Goal: Task Accomplishment & Management: Complete application form

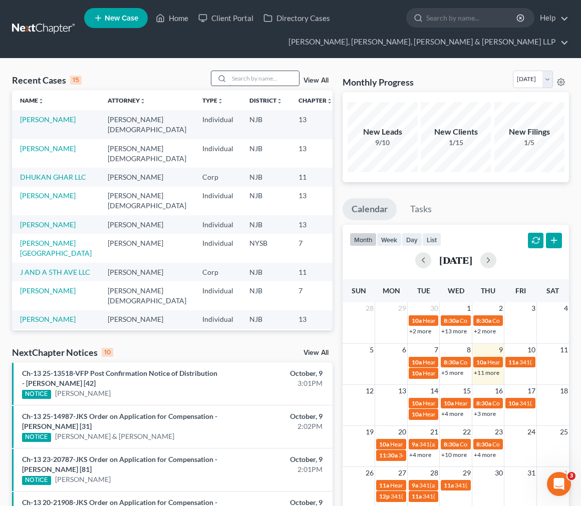
click at [241, 80] on input "search" at bounding box center [264, 78] width 70 height 15
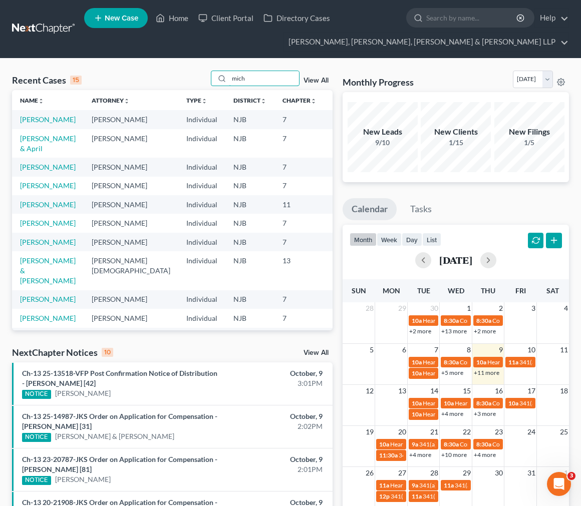
type input "mich"
click at [47, 119] on td "[PERSON_NAME]" at bounding box center [48, 119] width 72 height 19
click at [39, 124] on td "[PERSON_NAME]" at bounding box center [48, 119] width 72 height 19
click at [32, 124] on link "[PERSON_NAME]" at bounding box center [48, 119] width 56 height 9
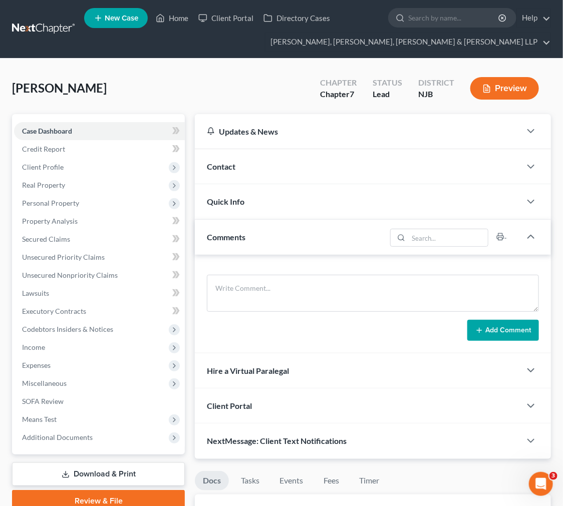
click at [123, 92] on div "Samuels, Michael Upgraded Chapter Chapter 7 Status Lead District NJB Preview" at bounding box center [281, 93] width 539 height 44
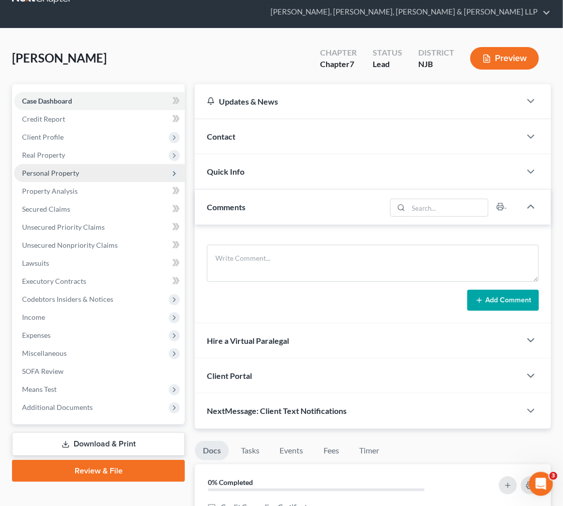
scroll to position [56, 0]
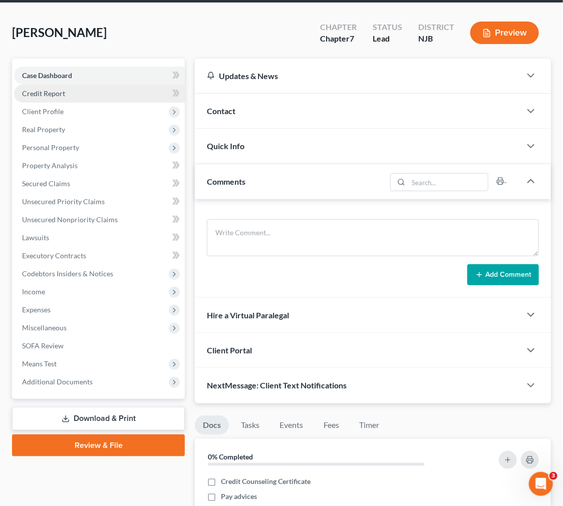
click at [91, 94] on link "Credit Report" at bounding box center [99, 94] width 171 height 18
click at [106, 93] on link "Credit Report" at bounding box center [99, 94] width 171 height 18
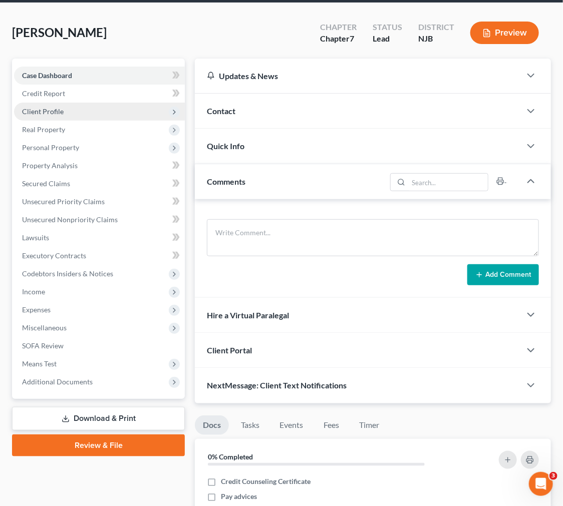
click at [112, 117] on span "Client Profile" at bounding box center [99, 112] width 171 height 18
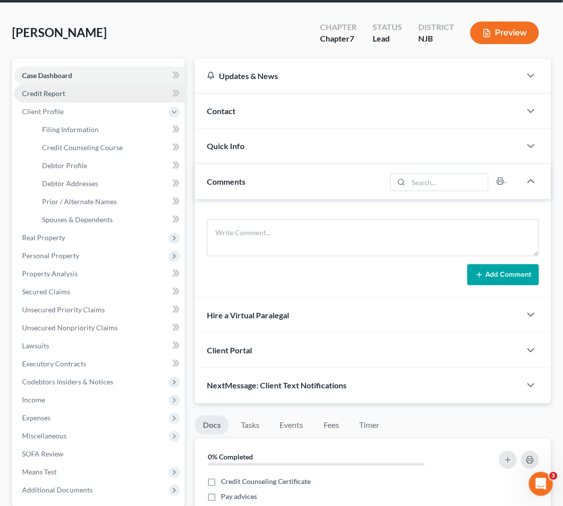
click at [116, 100] on link "Credit Report" at bounding box center [99, 94] width 171 height 18
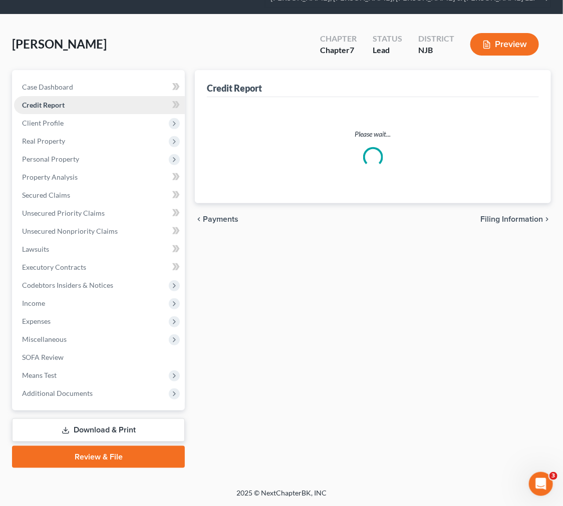
scroll to position [2, 0]
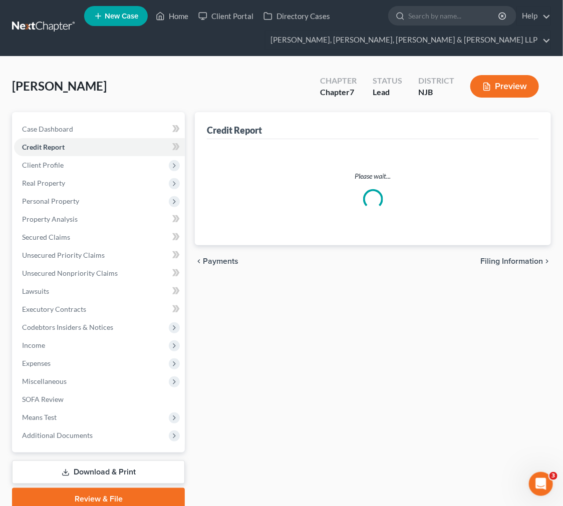
click at [116, 101] on div "Samuels, Michael Upgraded Chapter Chapter 7 Status Lead District NJB Preview Pe…" at bounding box center [281, 294] width 539 height 450
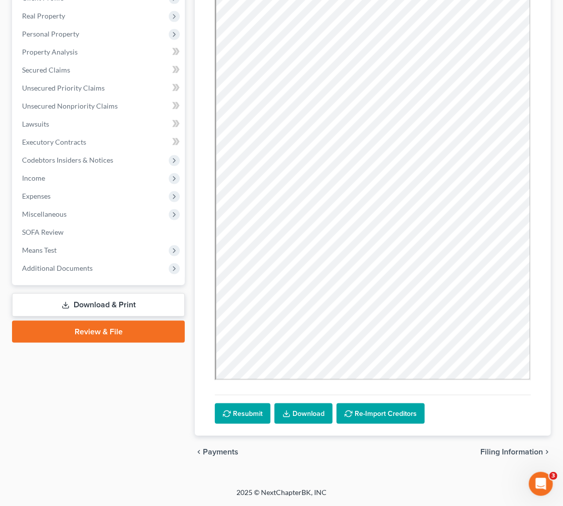
scroll to position [0, 0]
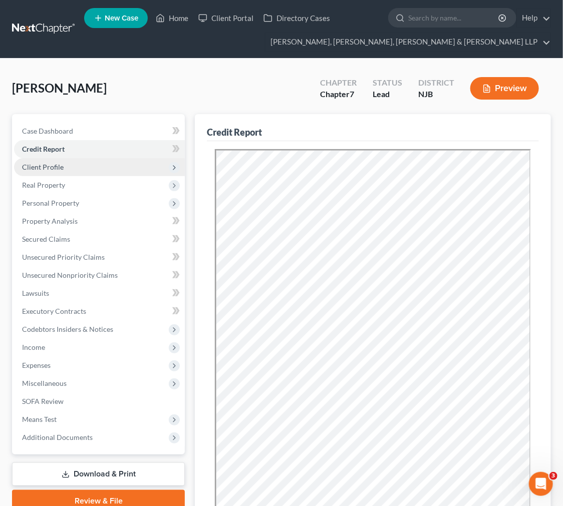
click at [85, 167] on span "Client Profile" at bounding box center [99, 167] width 171 height 18
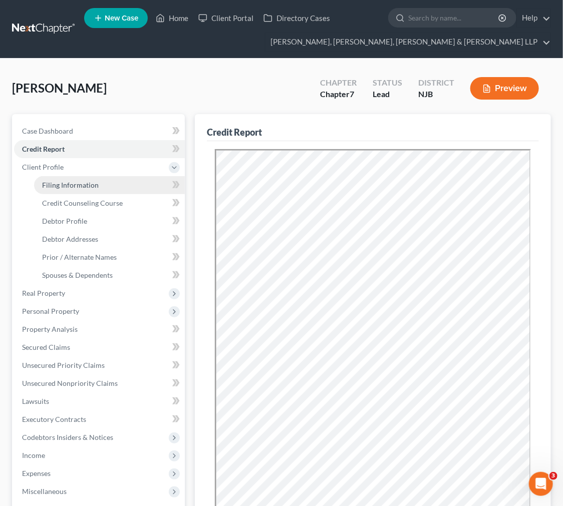
click at [94, 179] on link "Filing Information" at bounding box center [109, 185] width 151 height 18
select select "1"
select select "0"
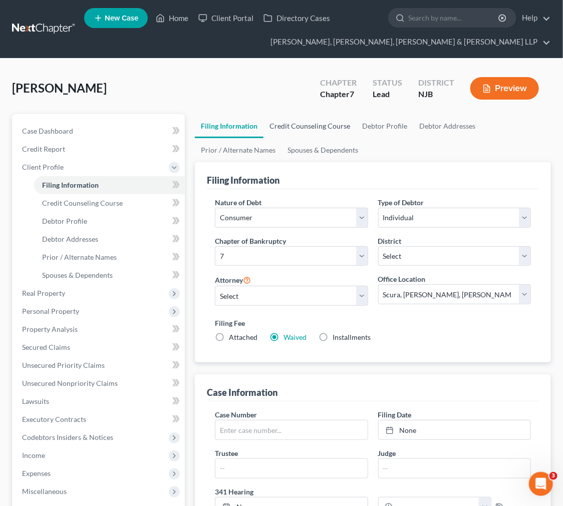
click at [292, 117] on link "Credit Counseling Course" at bounding box center [309, 126] width 93 height 24
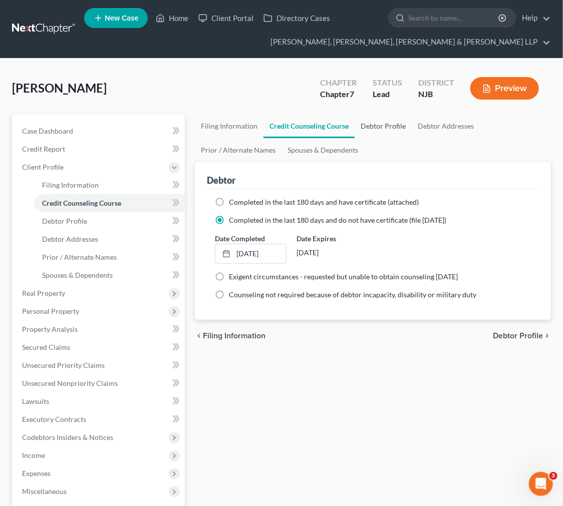
click at [388, 122] on link "Debtor Profile" at bounding box center [383, 126] width 57 height 24
select select "0"
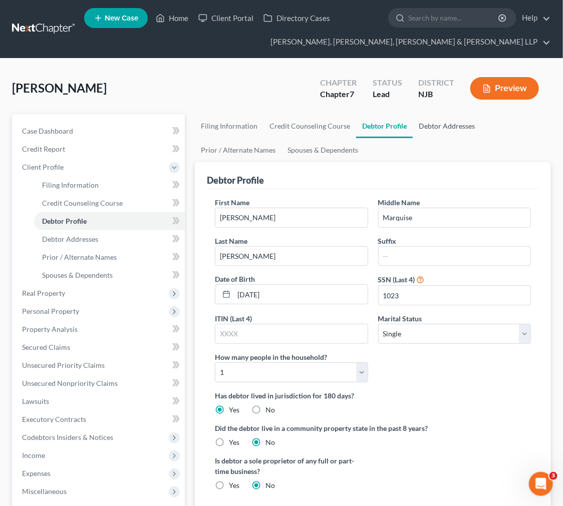
click at [431, 125] on link "Debtor Addresses" at bounding box center [447, 126] width 68 height 24
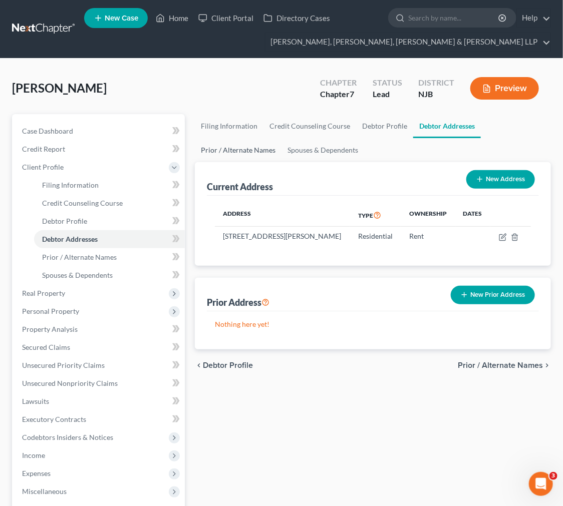
click at [207, 148] on link "Prior / Alternate Names" at bounding box center [238, 150] width 87 height 24
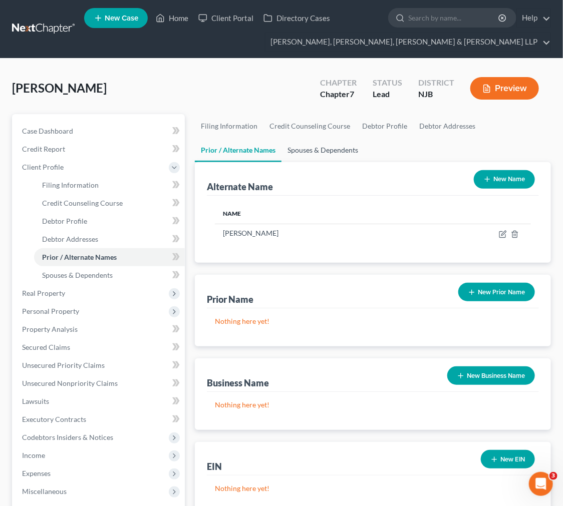
click at [311, 157] on link "Spouses & Dependents" at bounding box center [322, 150] width 83 height 24
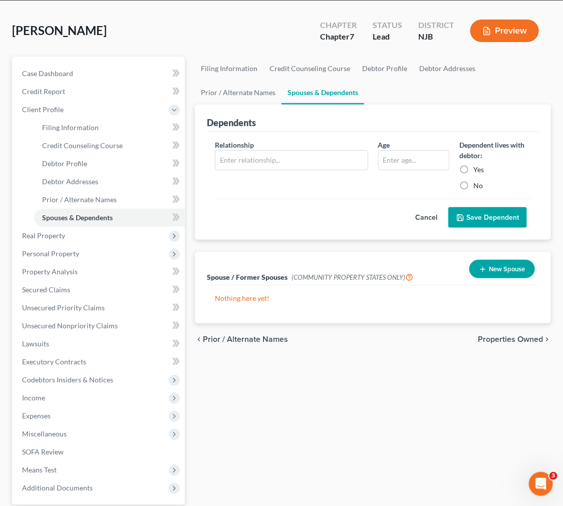
scroll to position [151, 0]
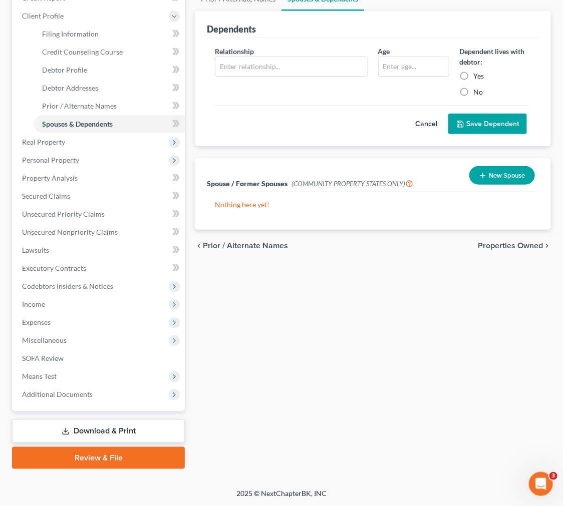
click at [312, 403] on div "Filing Information Credit Counseling Course Debtor Profile Debtor Addresses Pri…" at bounding box center [373, 216] width 366 height 506
click at [82, 213] on span "Unsecured Priority Claims" at bounding box center [63, 214] width 83 height 9
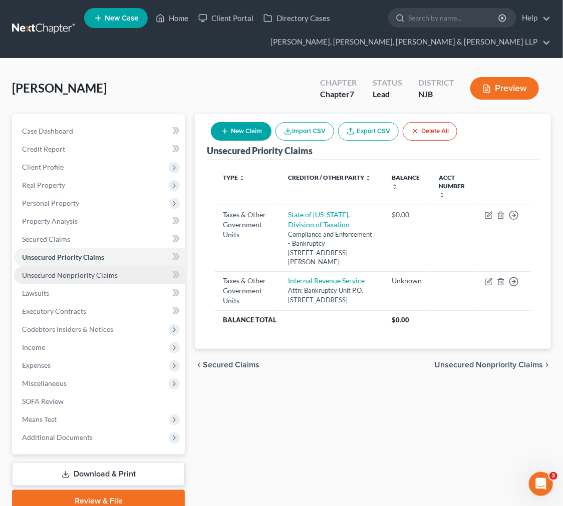
click at [120, 269] on link "Unsecured Nonpriority Claims" at bounding box center [99, 275] width 171 height 18
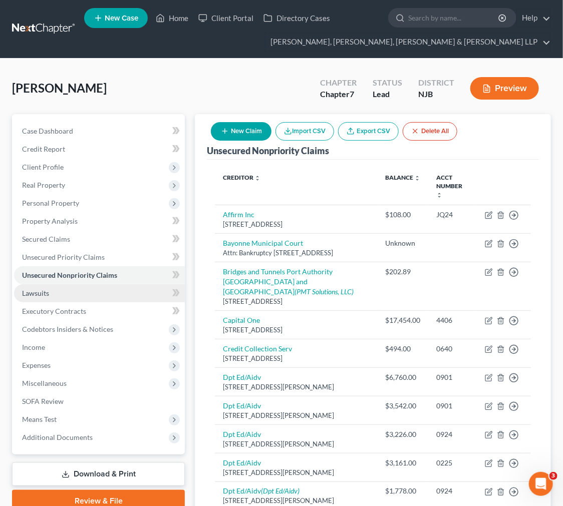
click at [104, 294] on link "Lawsuits" at bounding box center [99, 293] width 171 height 18
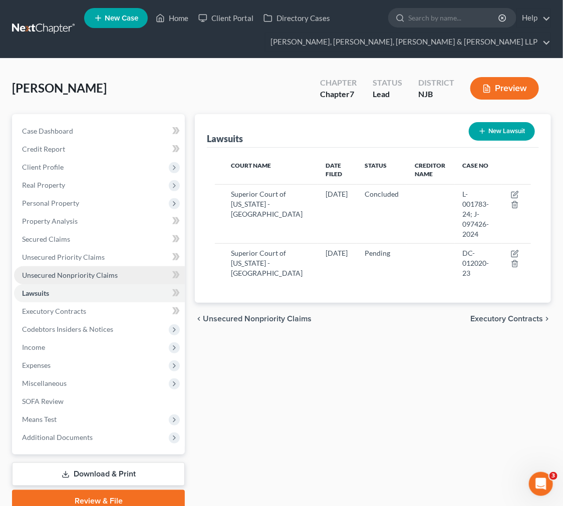
click at [118, 276] on link "Unsecured Nonpriority Claims" at bounding box center [99, 275] width 171 height 18
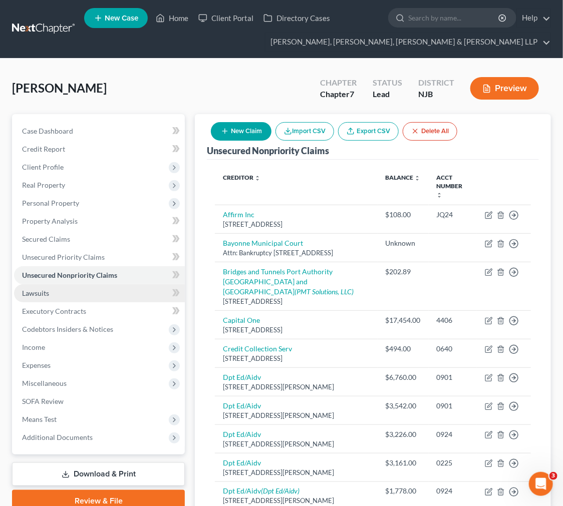
click at [129, 299] on link "Lawsuits" at bounding box center [99, 293] width 171 height 18
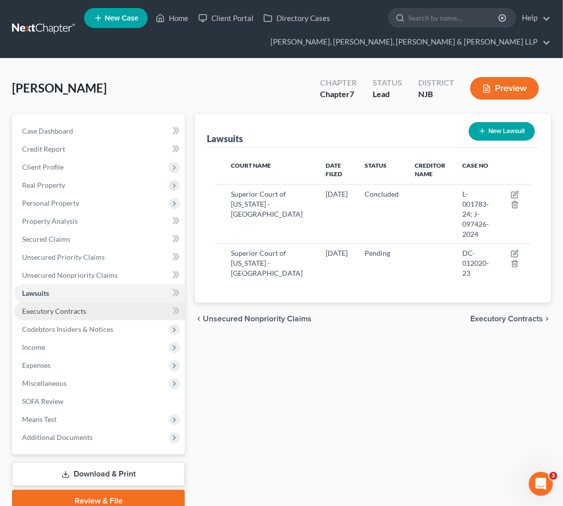
click at [123, 318] on link "Executory Contracts" at bounding box center [99, 311] width 171 height 18
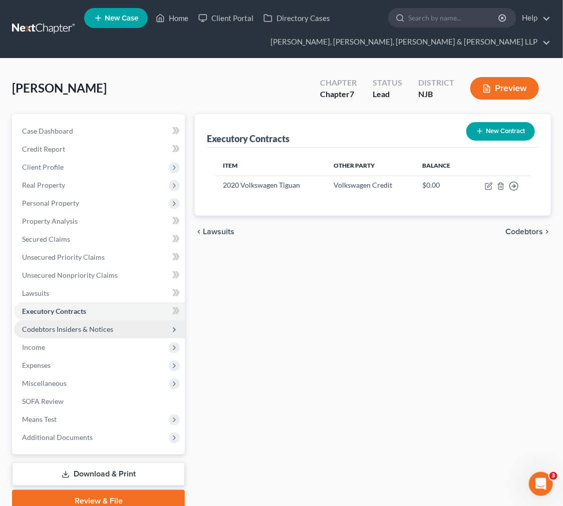
click at [116, 335] on span "Codebtors Insiders & Notices" at bounding box center [99, 329] width 171 height 18
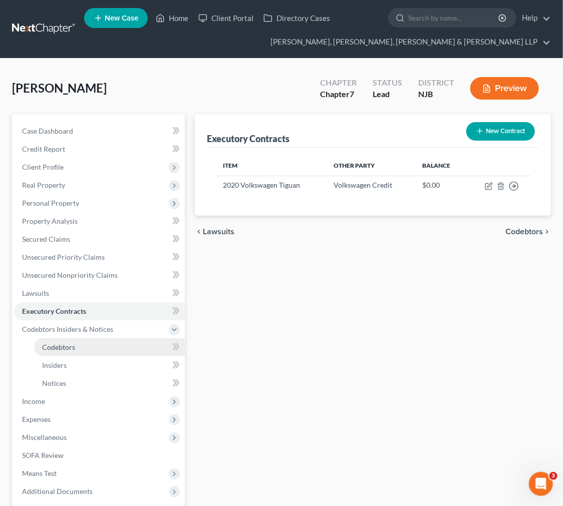
click at [114, 342] on link "Codebtors" at bounding box center [109, 347] width 151 height 18
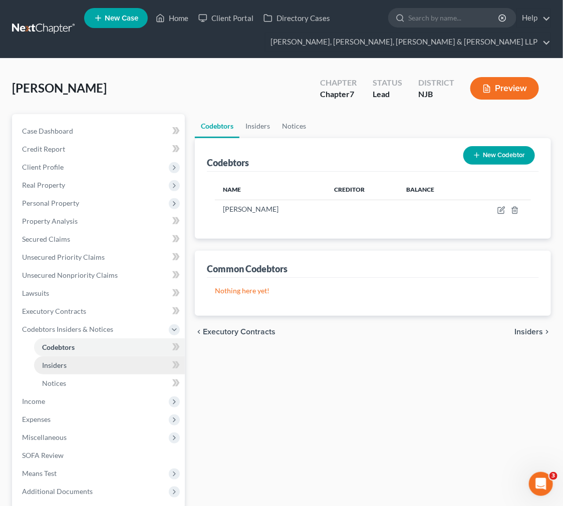
click at [111, 358] on link "Insiders" at bounding box center [109, 366] width 151 height 18
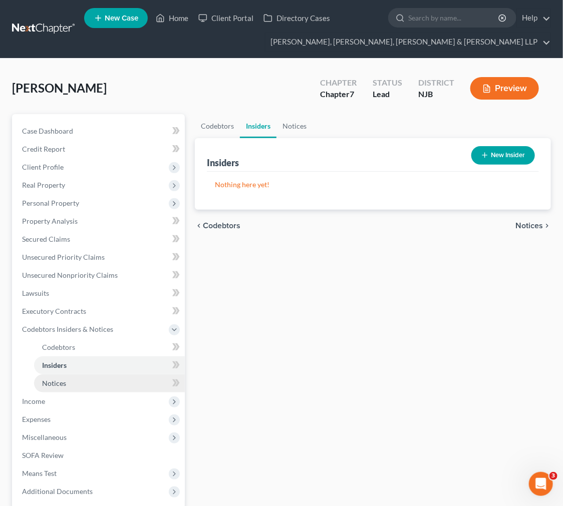
click at [111, 375] on link "Notices" at bounding box center [109, 384] width 151 height 18
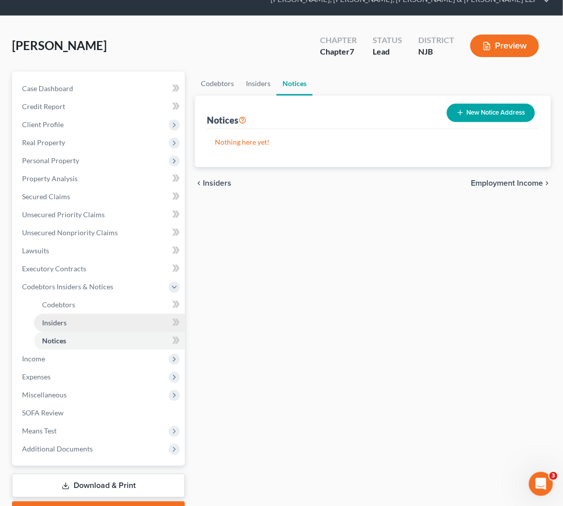
scroll to position [97, 0]
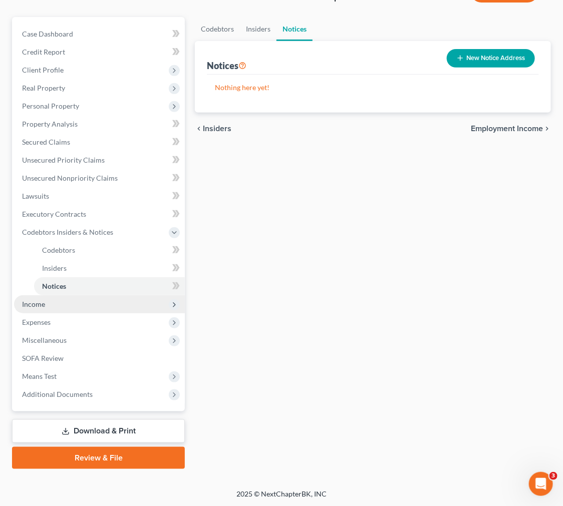
click at [92, 298] on span "Income" at bounding box center [99, 304] width 171 height 18
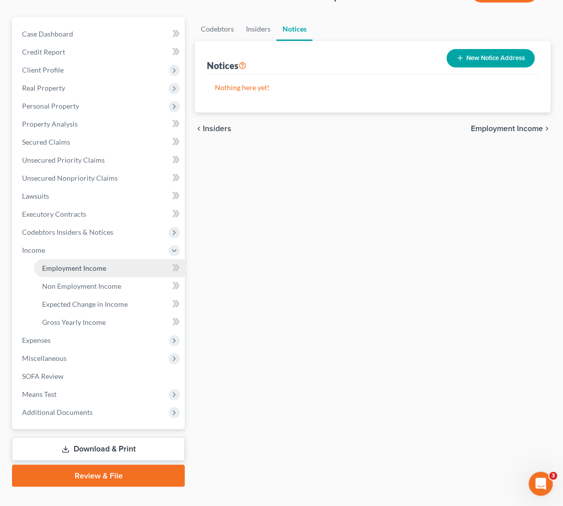
click at [92, 268] on span "Employment Income" at bounding box center [74, 268] width 64 height 9
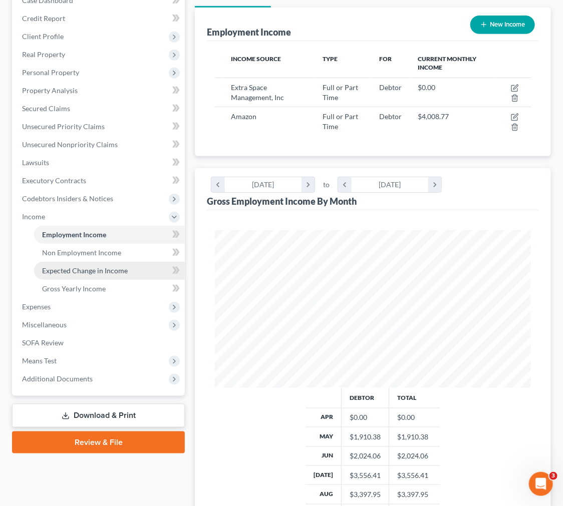
scroll to position [111, 0]
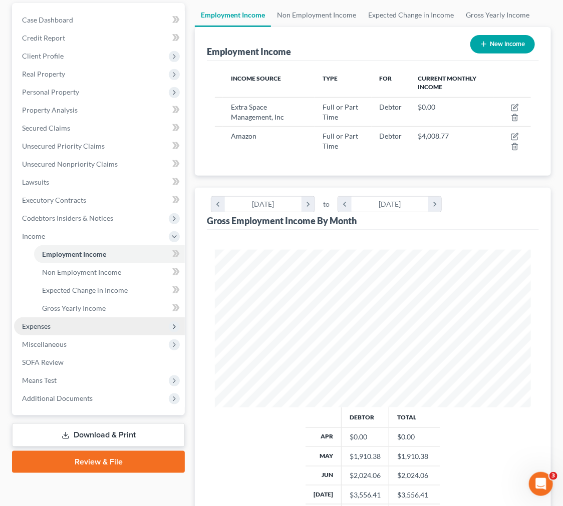
click at [116, 323] on span "Expenses" at bounding box center [99, 326] width 171 height 18
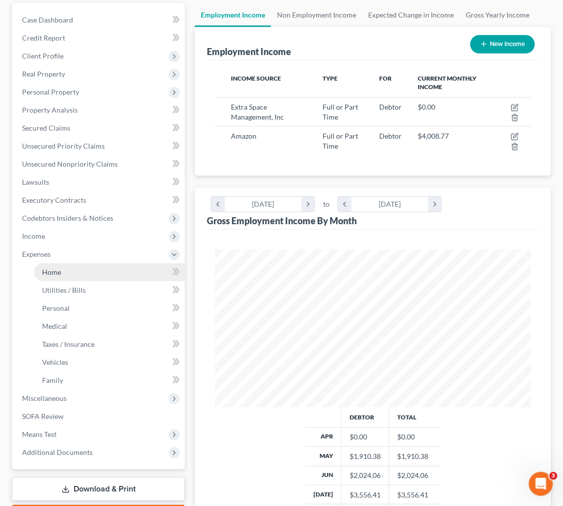
click at [101, 268] on link "Home" at bounding box center [109, 272] width 151 height 18
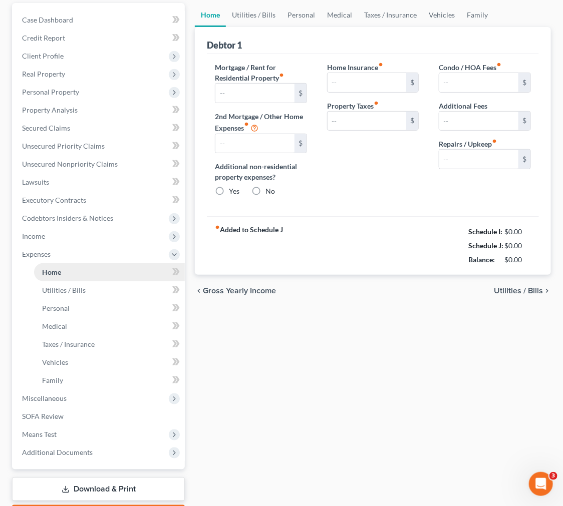
type input "0.00"
radio input "true"
type input "0.00"
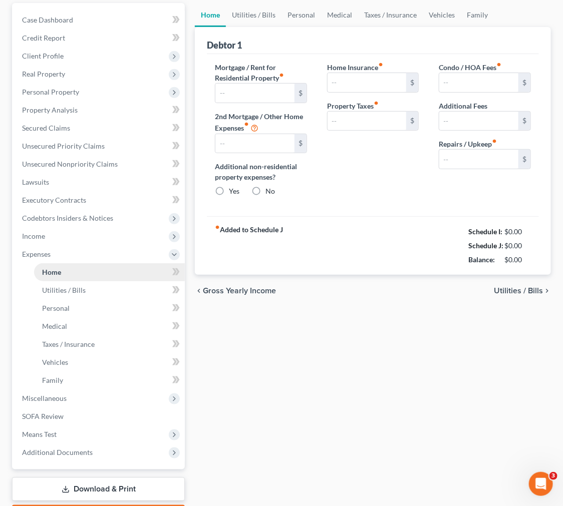
type input "0.00"
type input "100.00"
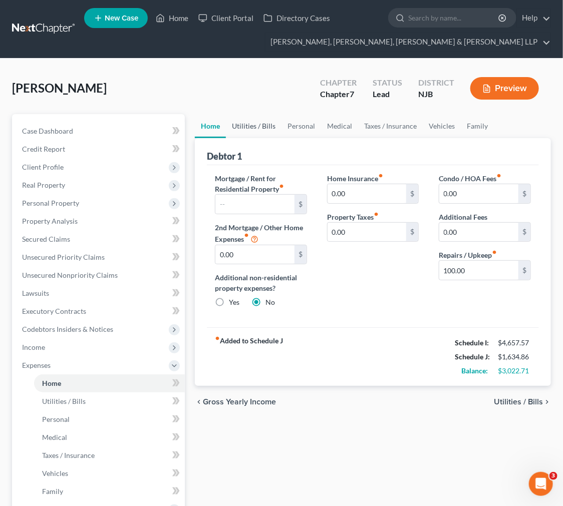
click at [249, 120] on link "Utilities / Bills" at bounding box center [254, 126] width 56 height 24
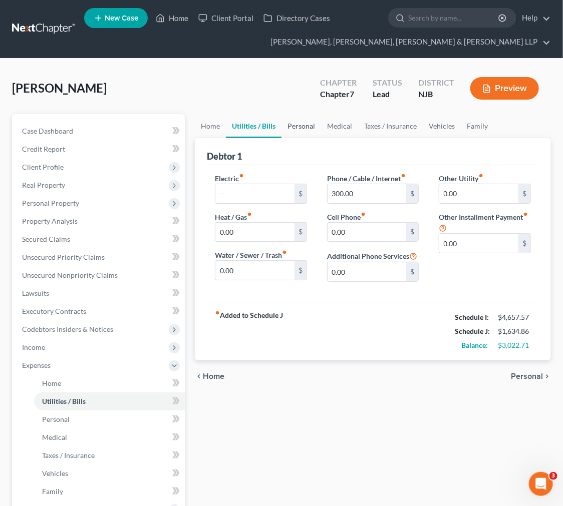
click at [287, 130] on link "Personal" at bounding box center [301, 126] width 40 height 24
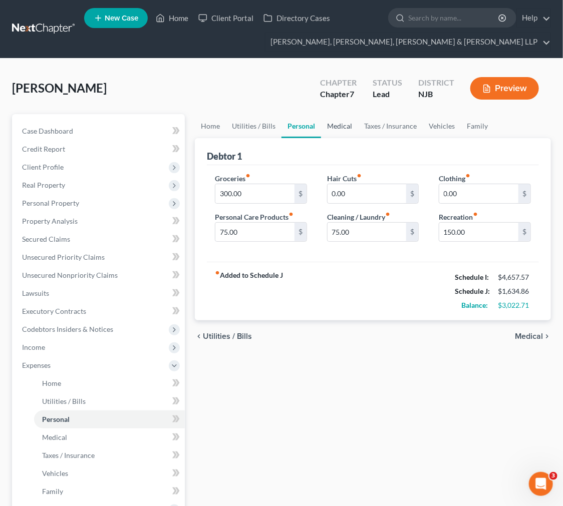
click at [340, 127] on link "Medical" at bounding box center [339, 126] width 37 height 24
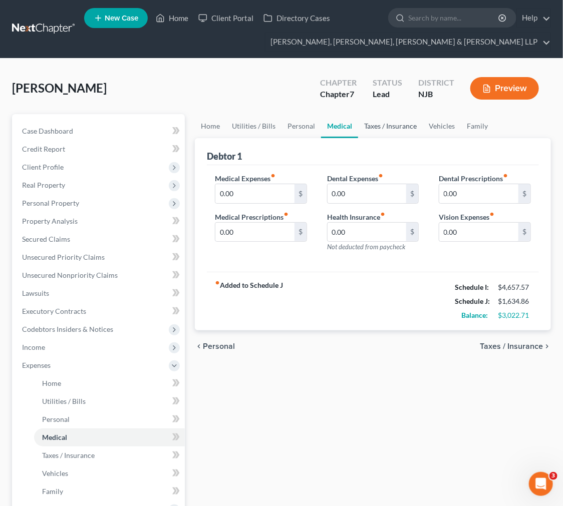
click at [382, 128] on link "Taxes / Insurance" at bounding box center [390, 126] width 65 height 24
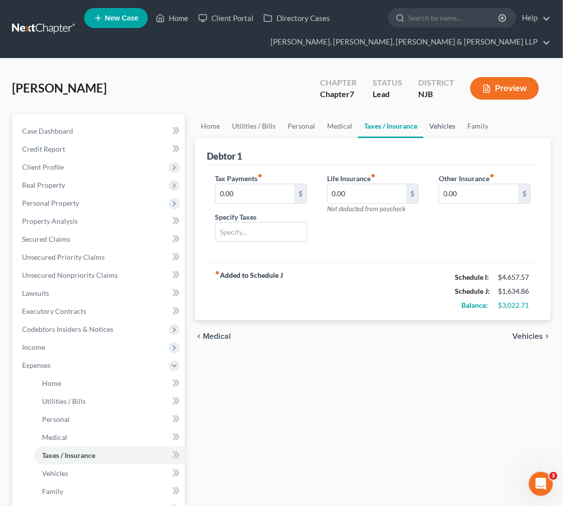
click at [426, 129] on link "Vehicles" at bounding box center [442, 126] width 38 height 24
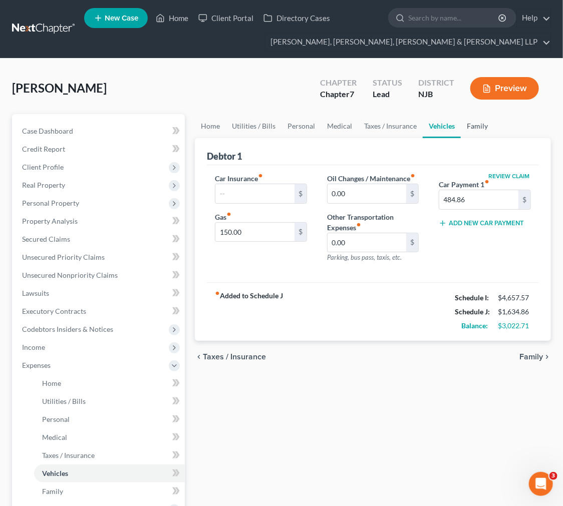
click at [465, 126] on link "Family" at bounding box center [477, 126] width 33 height 24
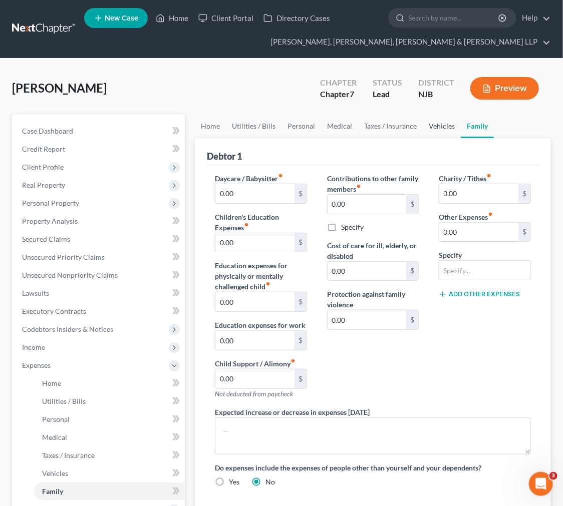
click at [435, 129] on link "Vehicles" at bounding box center [442, 126] width 38 height 24
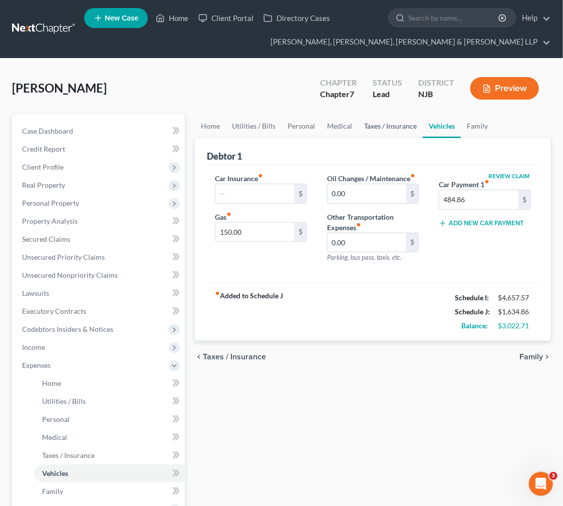
click at [377, 131] on link "Taxes / Insurance" at bounding box center [390, 126] width 65 height 24
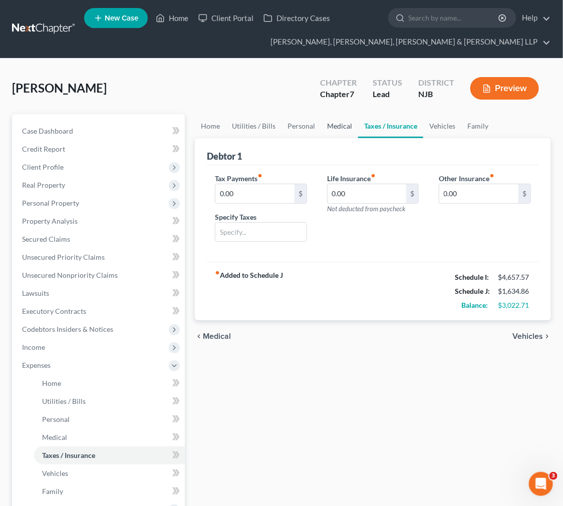
click at [338, 135] on link "Medical" at bounding box center [339, 126] width 37 height 24
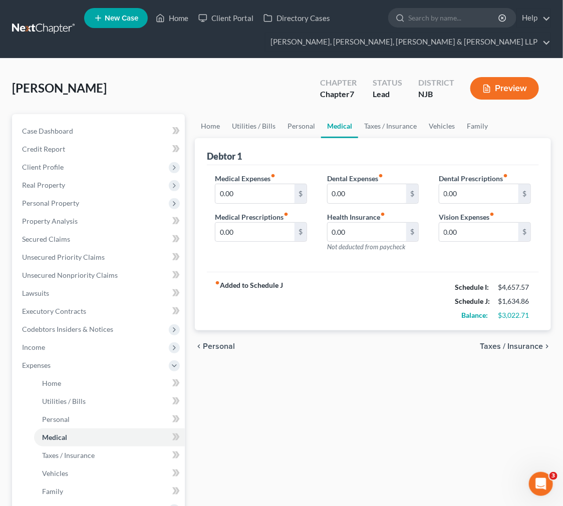
click at [302, 138] on div "Debtor 1" at bounding box center [373, 151] width 332 height 27
click at [299, 128] on link "Personal" at bounding box center [301, 126] width 40 height 24
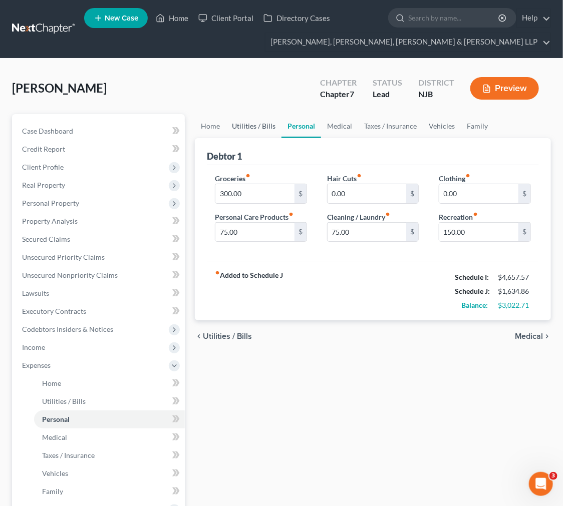
click at [272, 129] on link "Utilities / Bills" at bounding box center [254, 126] width 56 height 24
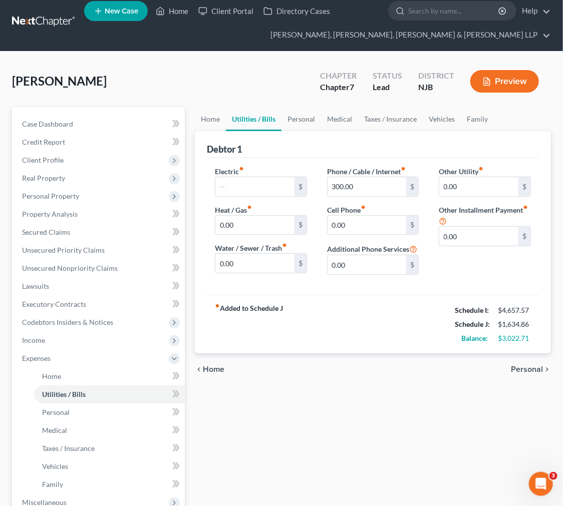
scroll to position [56, 0]
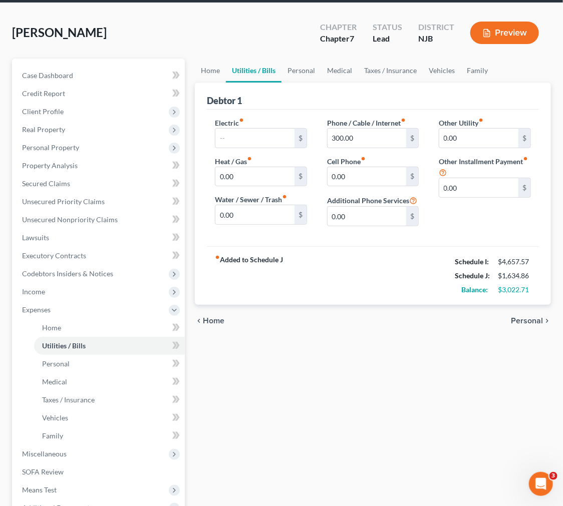
click at [226, 75] on link "Utilities / Bills" at bounding box center [254, 71] width 56 height 24
click at [48, 272] on span "Codebtors Insiders & Notices" at bounding box center [67, 273] width 91 height 9
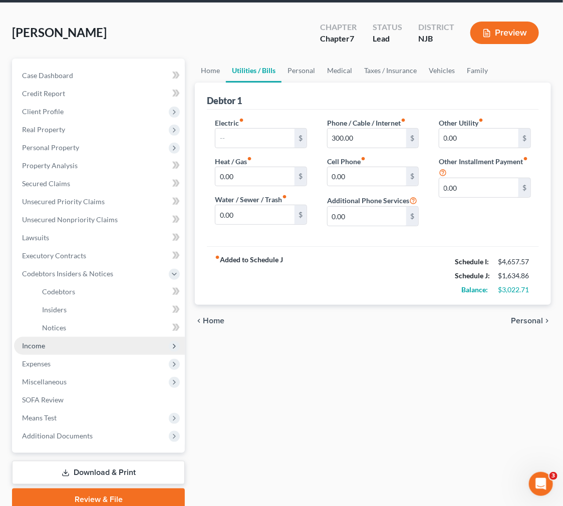
click at [76, 346] on span "Income" at bounding box center [99, 346] width 171 height 18
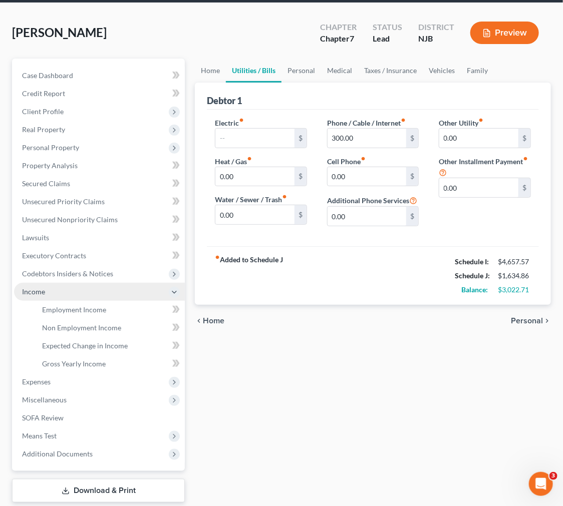
click at [73, 298] on span "Income" at bounding box center [99, 292] width 171 height 18
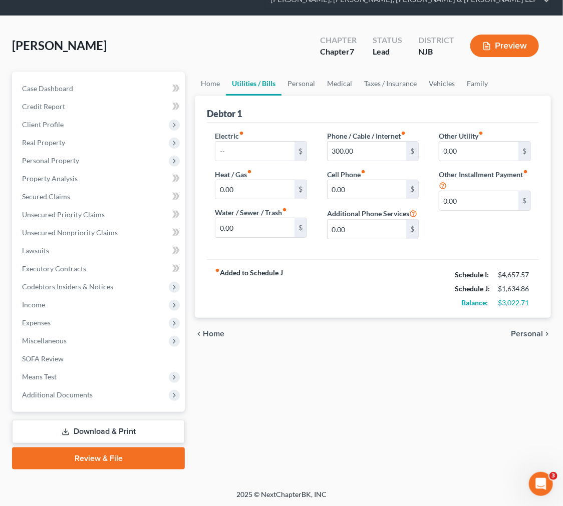
click at [78, 315] on span "Expenses" at bounding box center [99, 323] width 171 height 18
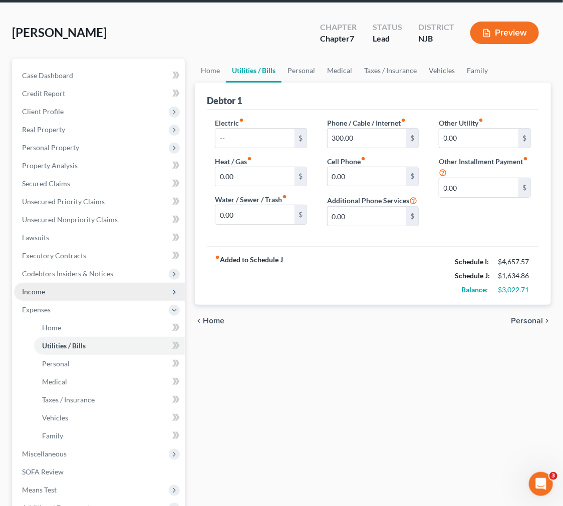
click at [76, 297] on span "Income" at bounding box center [99, 292] width 171 height 18
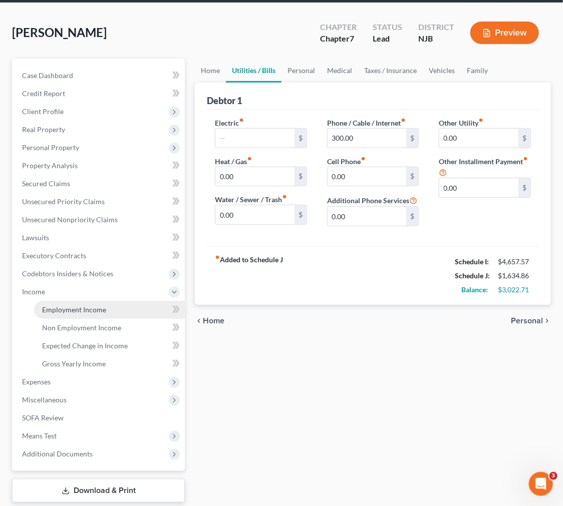
click at [85, 314] on link "Employment Income" at bounding box center [109, 310] width 151 height 18
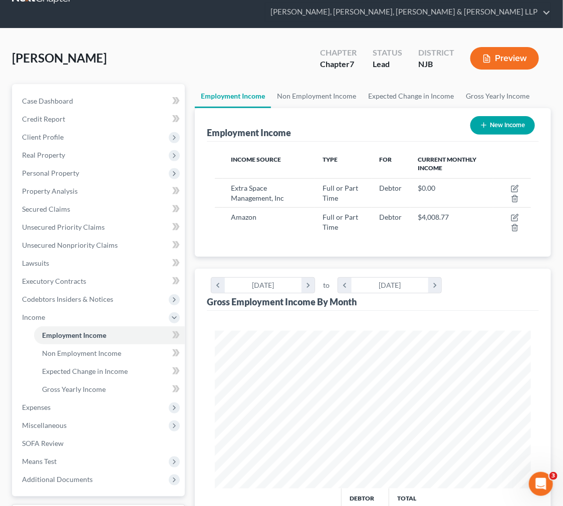
scroll to position [56, 0]
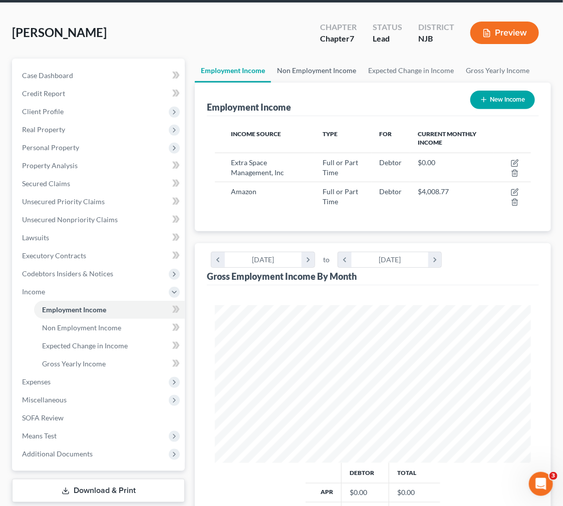
click at [336, 78] on link "Non Employment Income" at bounding box center [316, 71] width 91 height 24
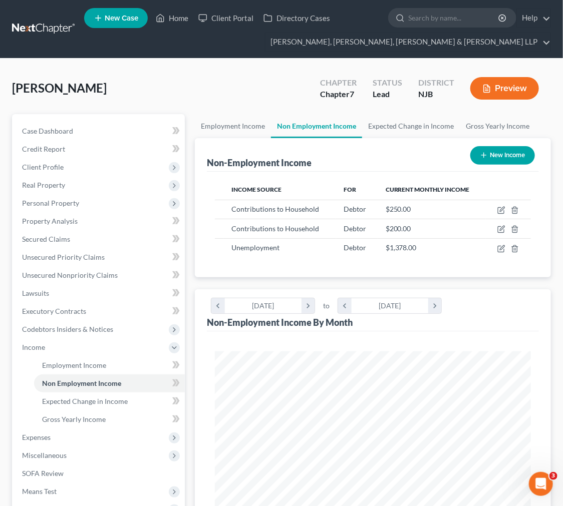
scroll to position [157, 336]
click at [403, 132] on link "Expected Change in Income" at bounding box center [411, 126] width 98 height 24
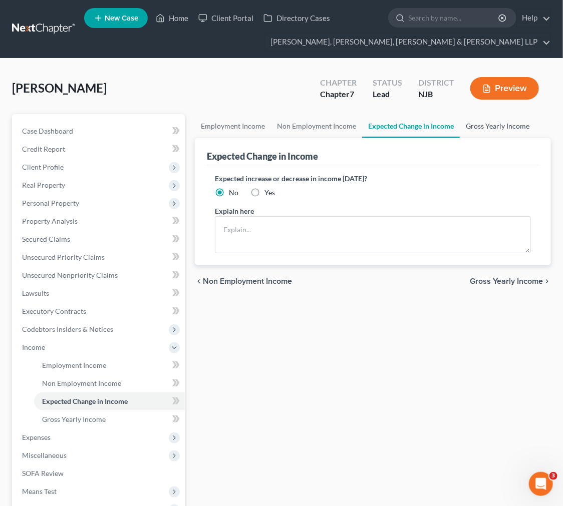
click at [511, 128] on link "Gross Yearly Income" at bounding box center [498, 126] width 76 height 24
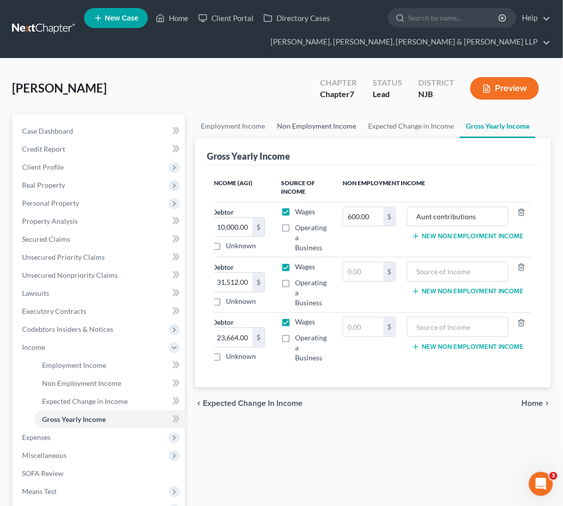
click at [346, 136] on link "Non Employment Income" at bounding box center [316, 126] width 91 height 24
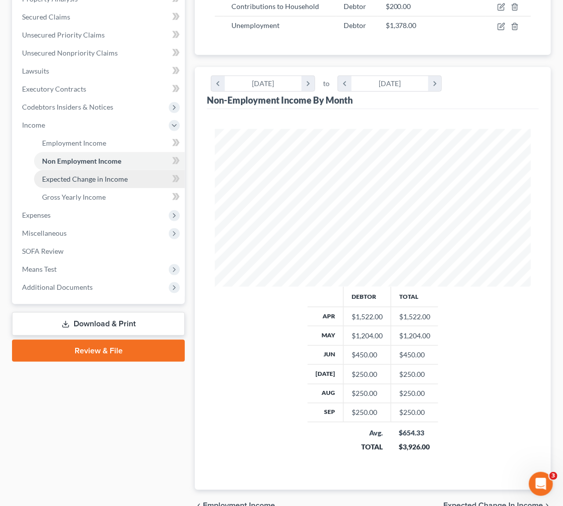
click at [111, 183] on link "Expected Change in Income" at bounding box center [109, 179] width 151 height 18
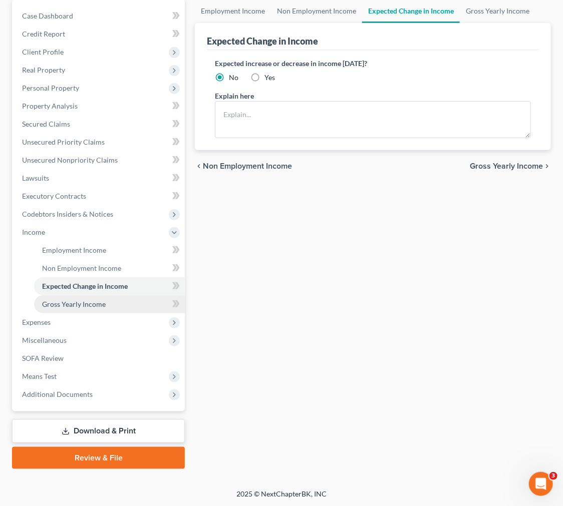
click at [97, 311] on link "Gross Yearly Income" at bounding box center [109, 304] width 151 height 18
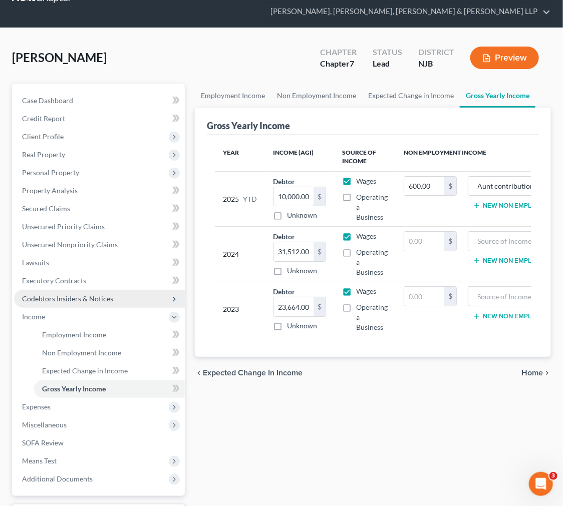
scroll to position [115, 0]
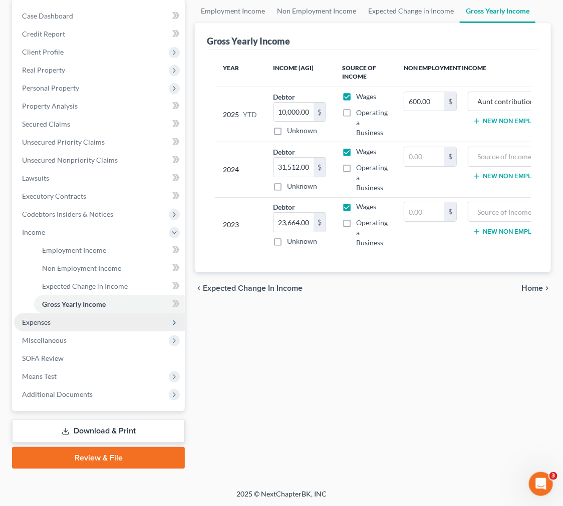
click at [96, 317] on span "Expenses" at bounding box center [99, 322] width 171 height 18
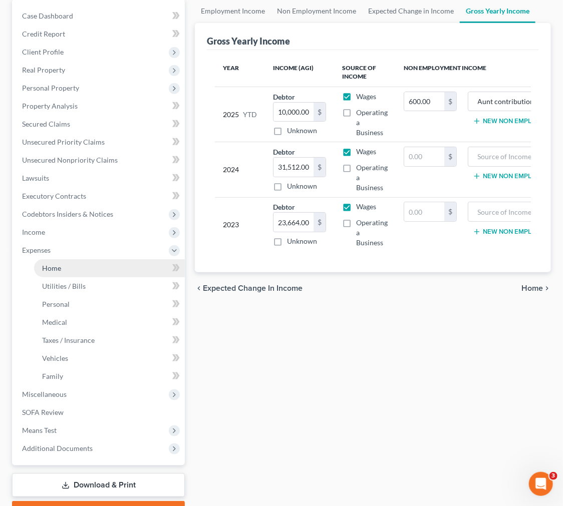
click at [81, 265] on link "Home" at bounding box center [109, 268] width 151 height 18
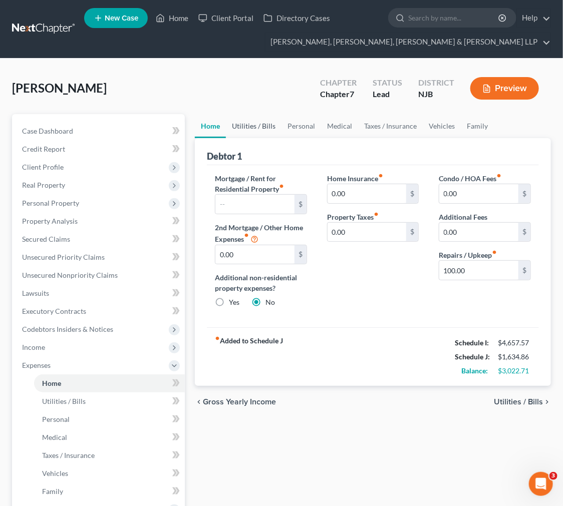
click at [250, 127] on link "Utilities / Bills" at bounding box center [254, 126] width 56 height 24
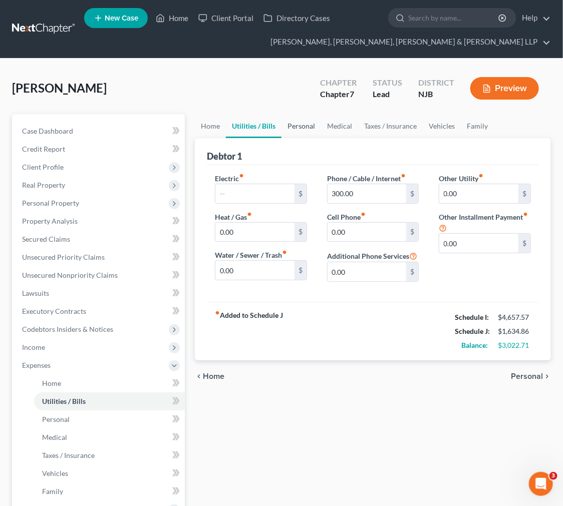
drag, startPoint x: 303, startPoint y: 122, endPoint x: 322, endPoint y: 122, distance: 19.0
click at [303, 122] on link "Personal" at bounding box center [301, 126] width 40 height 24
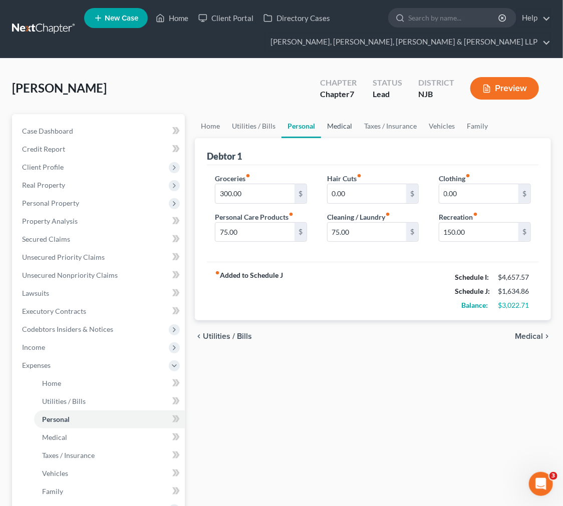
click at [337, 123] on link "Medical" at bounding box center [339, 126] width 37 height 24
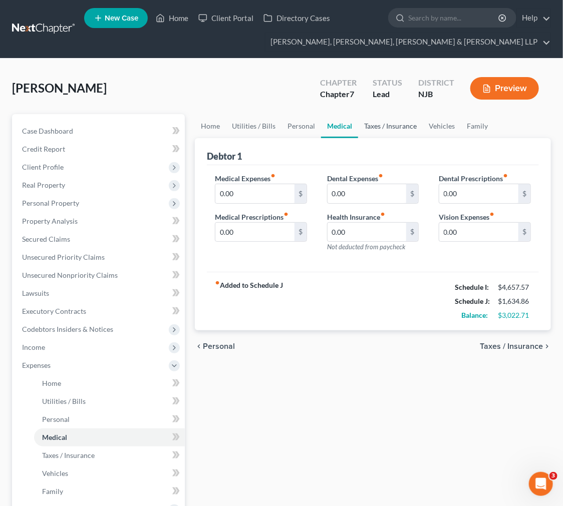
click at [364, 124] on link "Taxes / Insurance" at bounding box center [390, 126] width 65 height 24
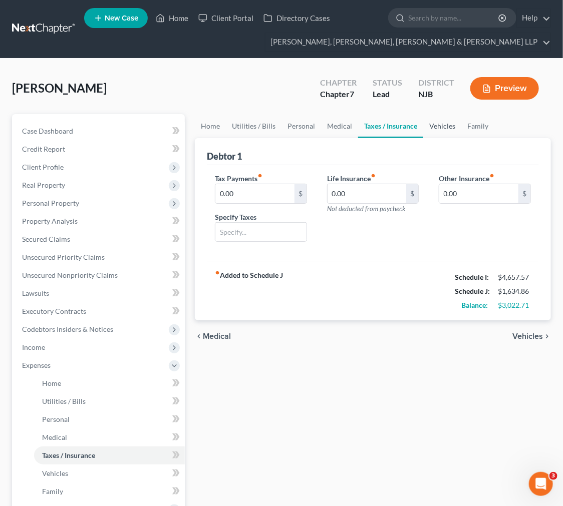
click at [456, 121] on link "Vehicles" at bounding box center [442, 126] width 38 height 24
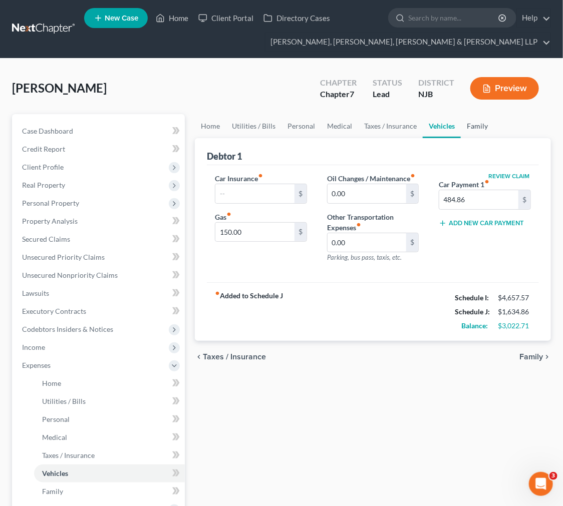
click at [474, 127] on link "Family" at bounding box center [477, 126] width 33 height 24
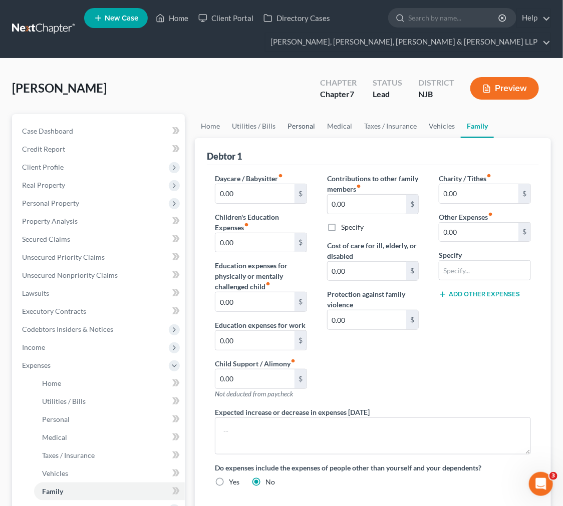
click at [282, 128] on link "Personal" at bounding box center [301, 126] width 40 height 24
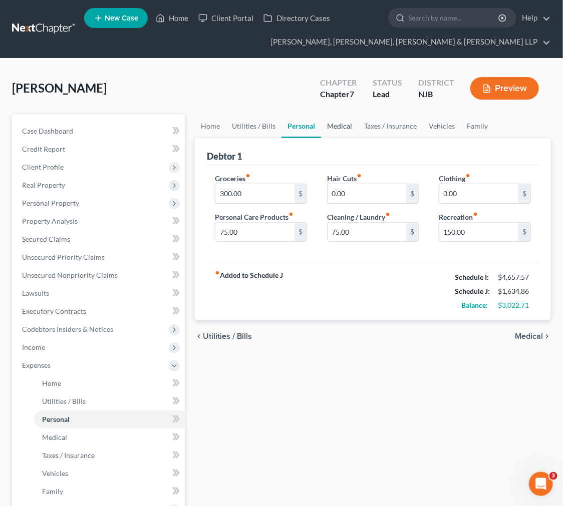
click at [337, 118] on link "Medical" at bounding box center [339, 126] width 37 height 24
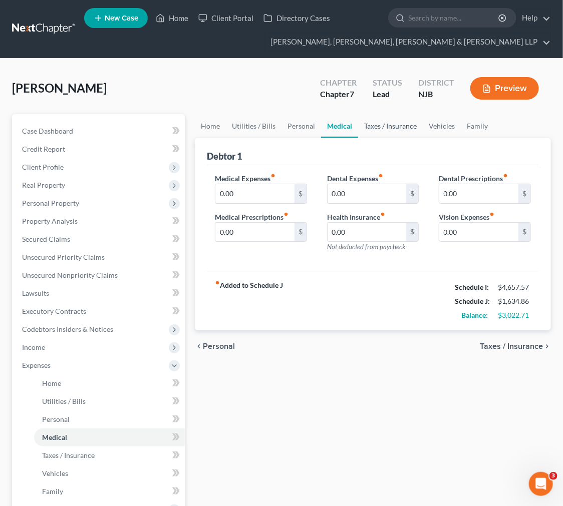
click at [359, 123] on link "Taxes / Insurance" at bounding box center [390, 126] width 65 height 24
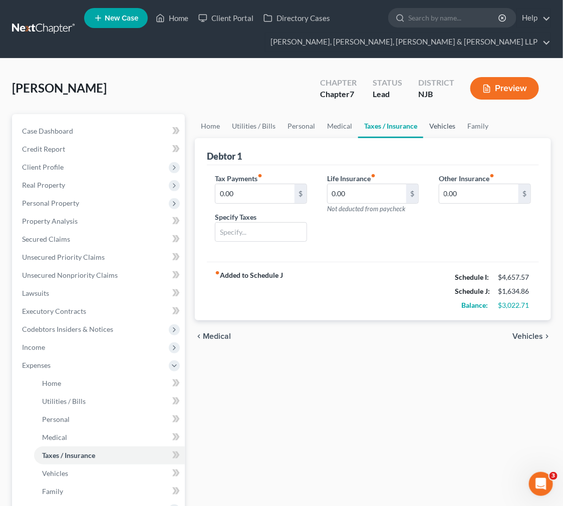
click at [439, 121] on link "Vehicles" at bounding box center [442, 126] width 38 height 24
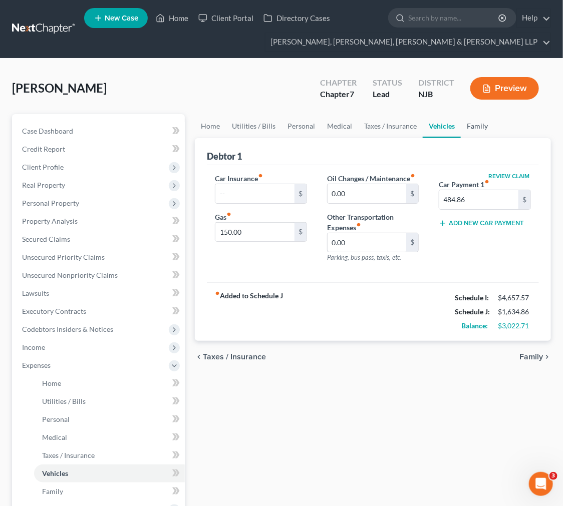
click at [466, 126] on link "Family" at bounding box center [477, 126] width 33 height 24
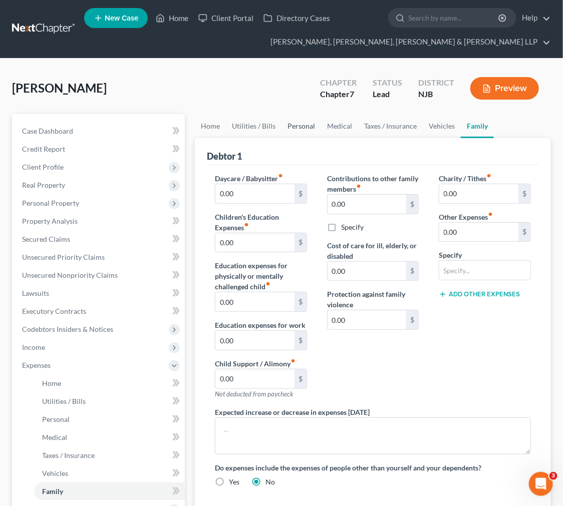
click at [286, 126] on link "Personal" at bounding box center [301, 126] width 40 height 24
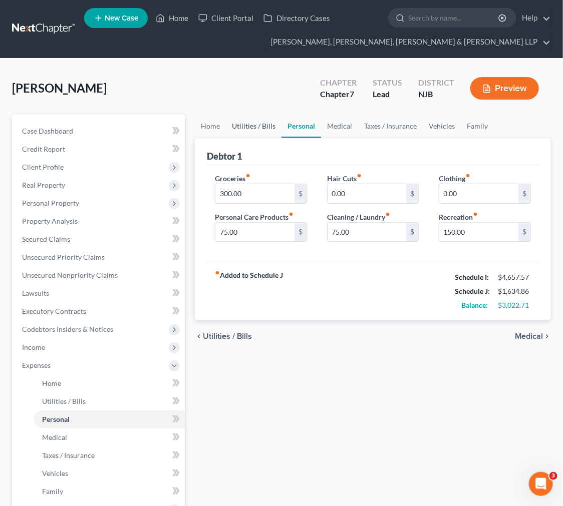
click at [244, 121] on link "Utilities / Bills" at bounding box center [254, 126] width 56 height 24
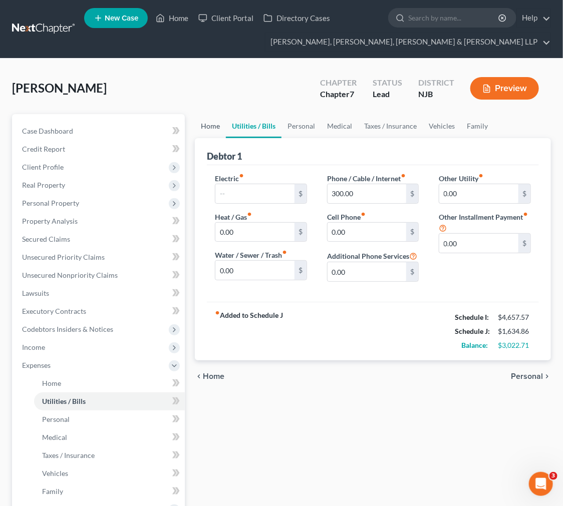
click at [211, 126] on link "Home" at bounding box center [210, 126] width 31 height 24
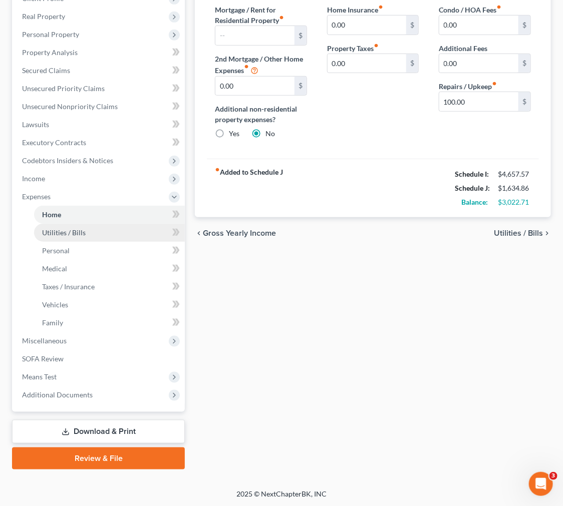
click at [109, 225] on link "Utilities / Bills" at bounding box center [109, 233] width 151 height 18
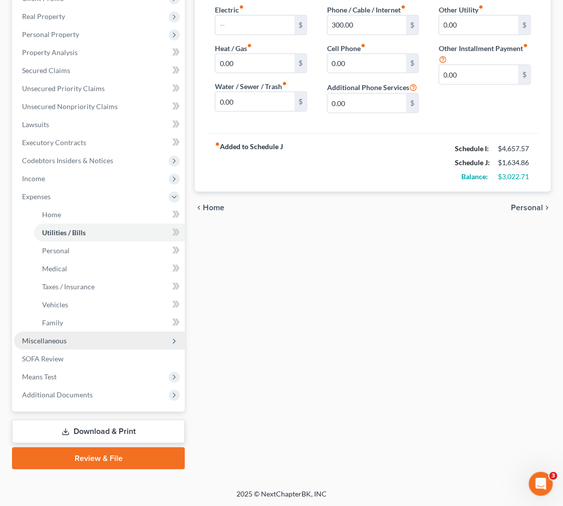
click at [86, 339] on span "Miscellaneous" at bounding box center [99, 341] width 171 height 18
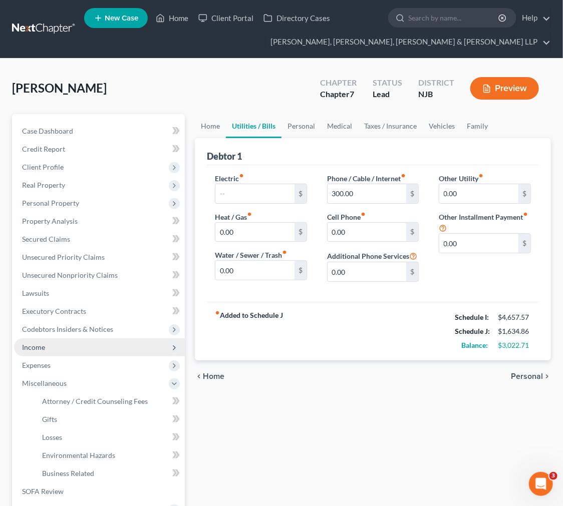
click at [112, 354] on span "Income" at bounding box center [99, 347] width 171 height 18
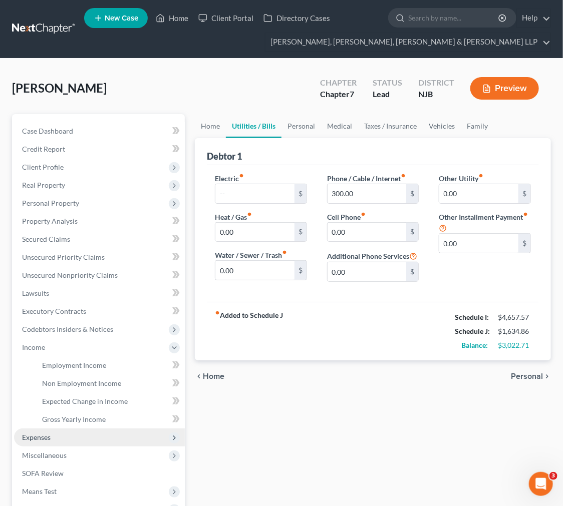
click at [97, 437] on span "Expenses" at bounding box center [99, 438] width 171 height 18
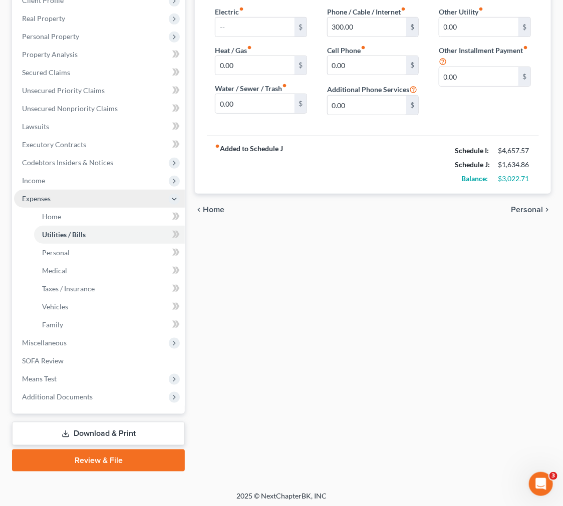
click at [83, 197] on span "Expenses" at bounding box center [99, 199] width 171 height 18
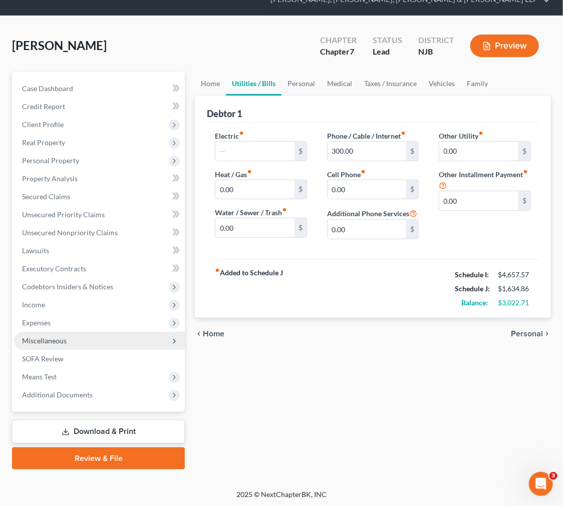
click at [102, 344] on span "Miscellaneous" at bounding box center [99, 341] width 171 height 18
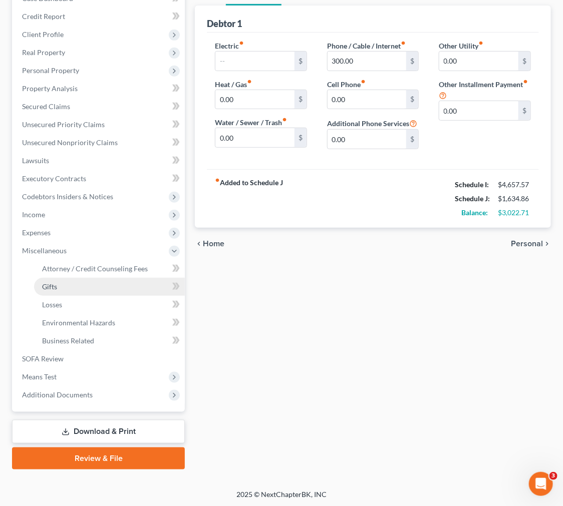
click at [97, 286] on link "Gifts" at bounding box center [109, 287] width 151 height 18
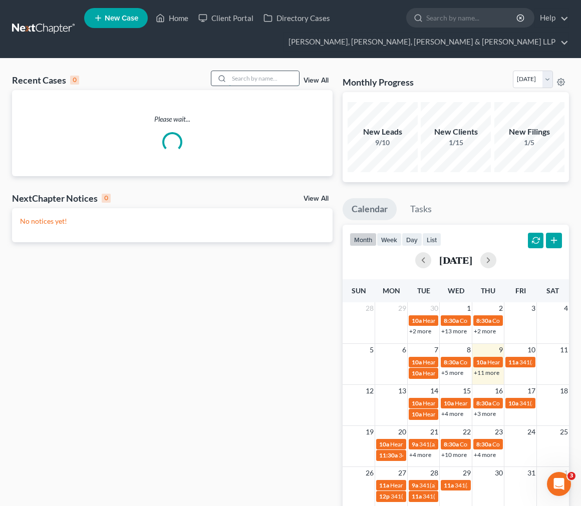
click at [237, 80] on input "search" at bounding box center [264, 78] width 70 height 15
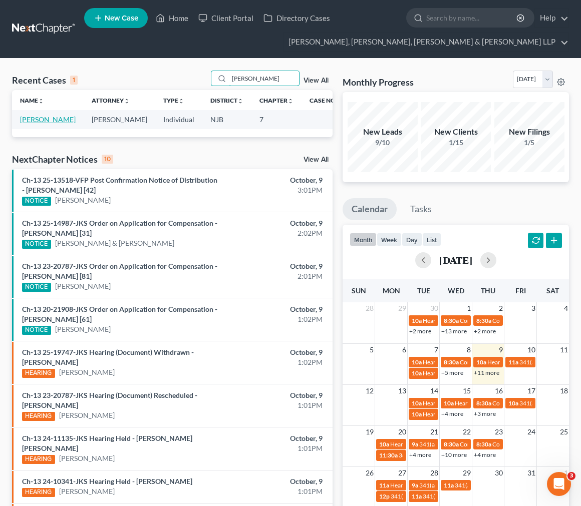
type input "[PERSON_NAME]"
click at [32, 124] on link "[PERSON_NAME]" at bounding box center [48, 119] width 56 height 9
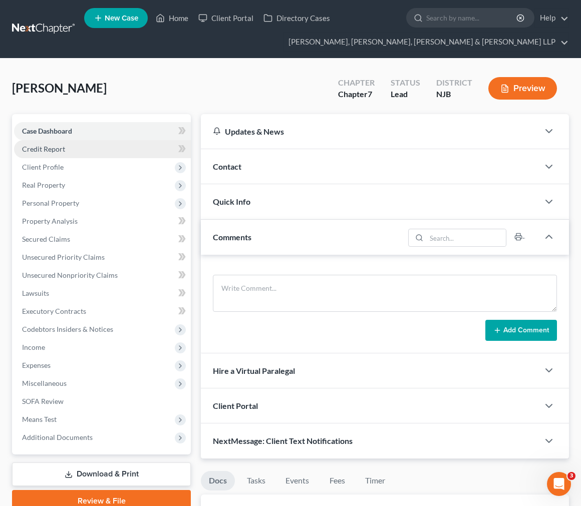
click at [81, 144] on link "Credit Report" at bounding box center [102, 149] width 177 height 18
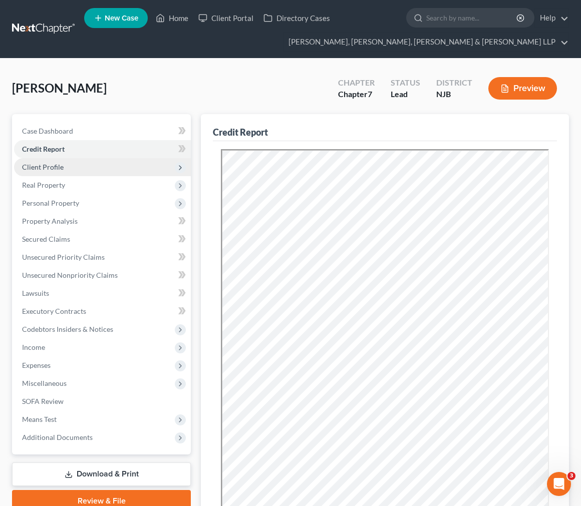
click at [91, 163] on span "Client Profile" at bounding box center [102, 167] width 177 height 18
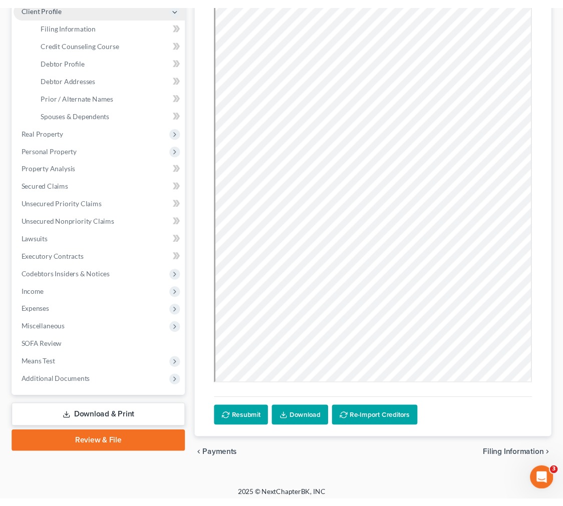
scroll to position [167, 0]
